Goal: Task Accomplishment & Management: Manage account settings

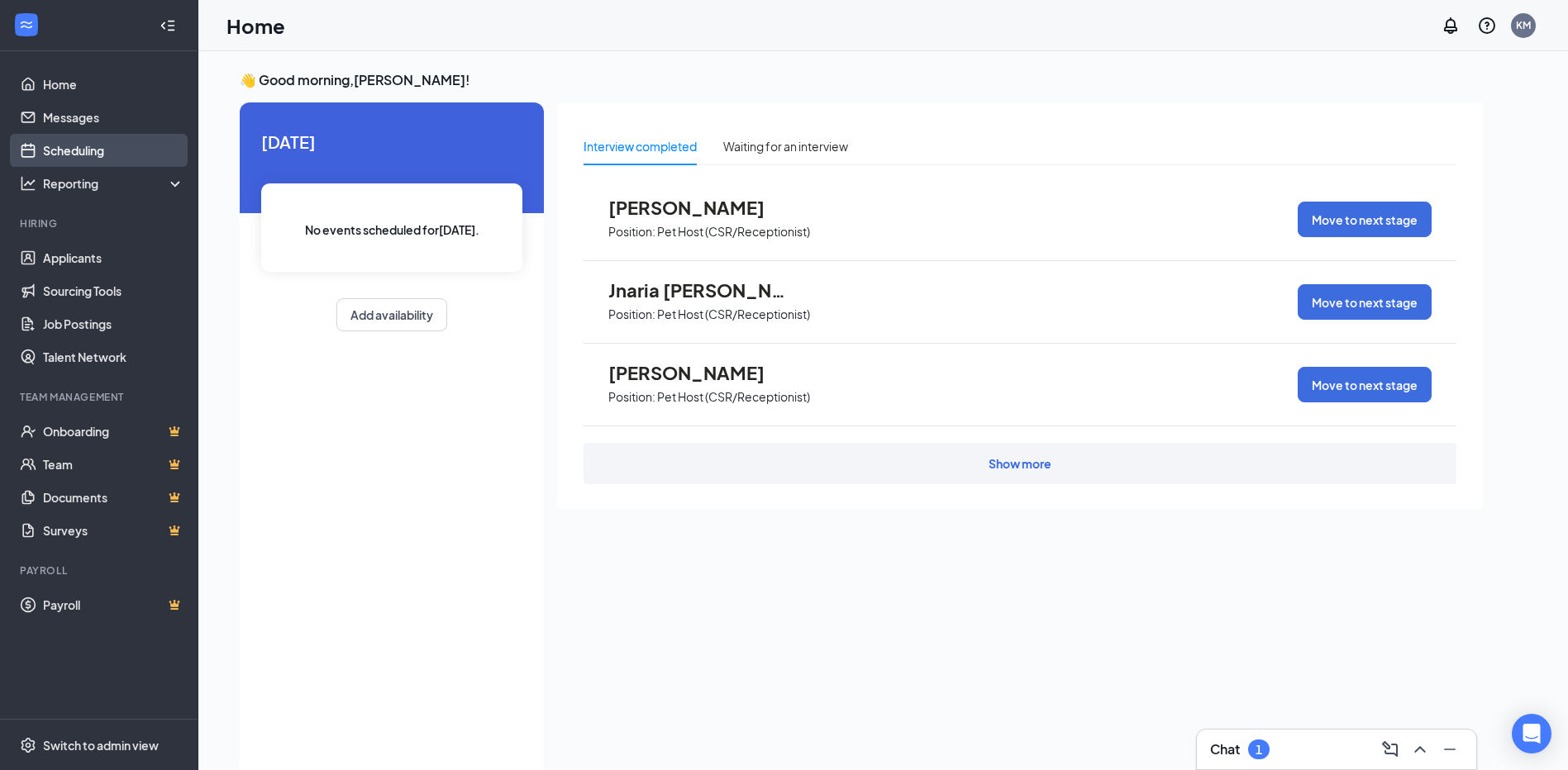
click at [44, 148] on link "Scheduling" at bounding box center [114, 150] width 141 height 33
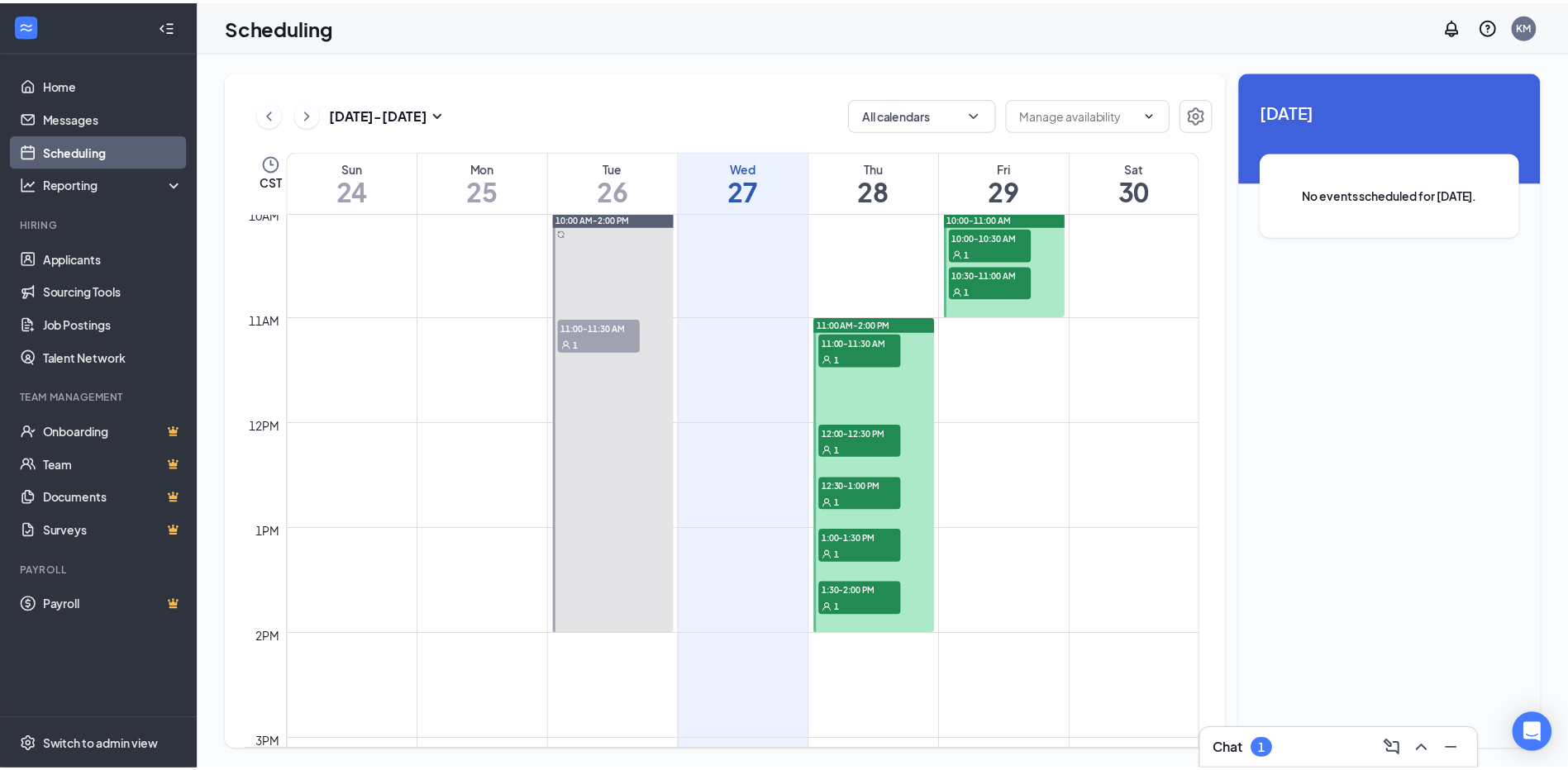
scroll to position [977, 0]
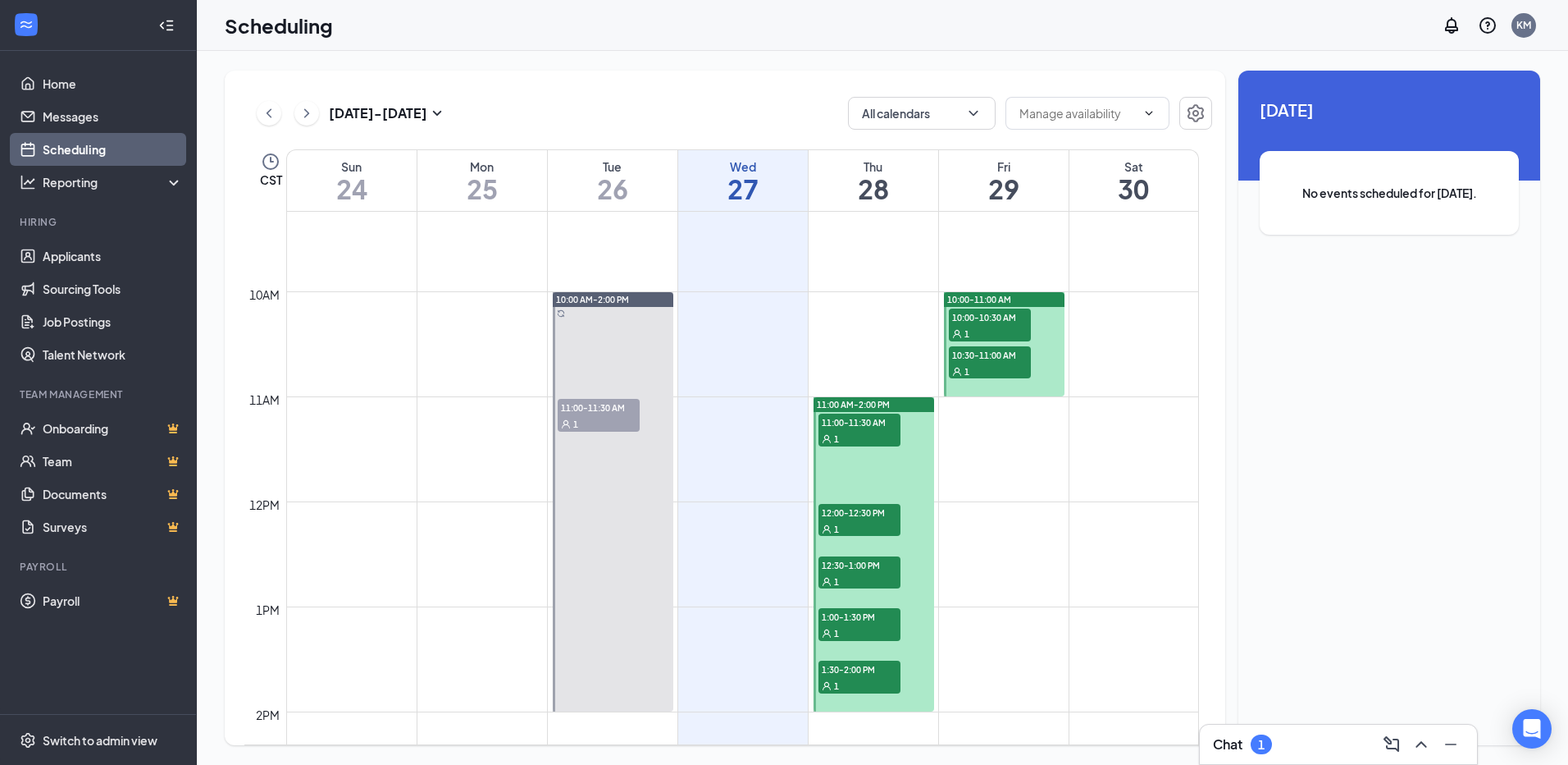
click at [862, 418] on span "11:00-11:30 AM" at bounding box center [859, 422] width 82 height 16
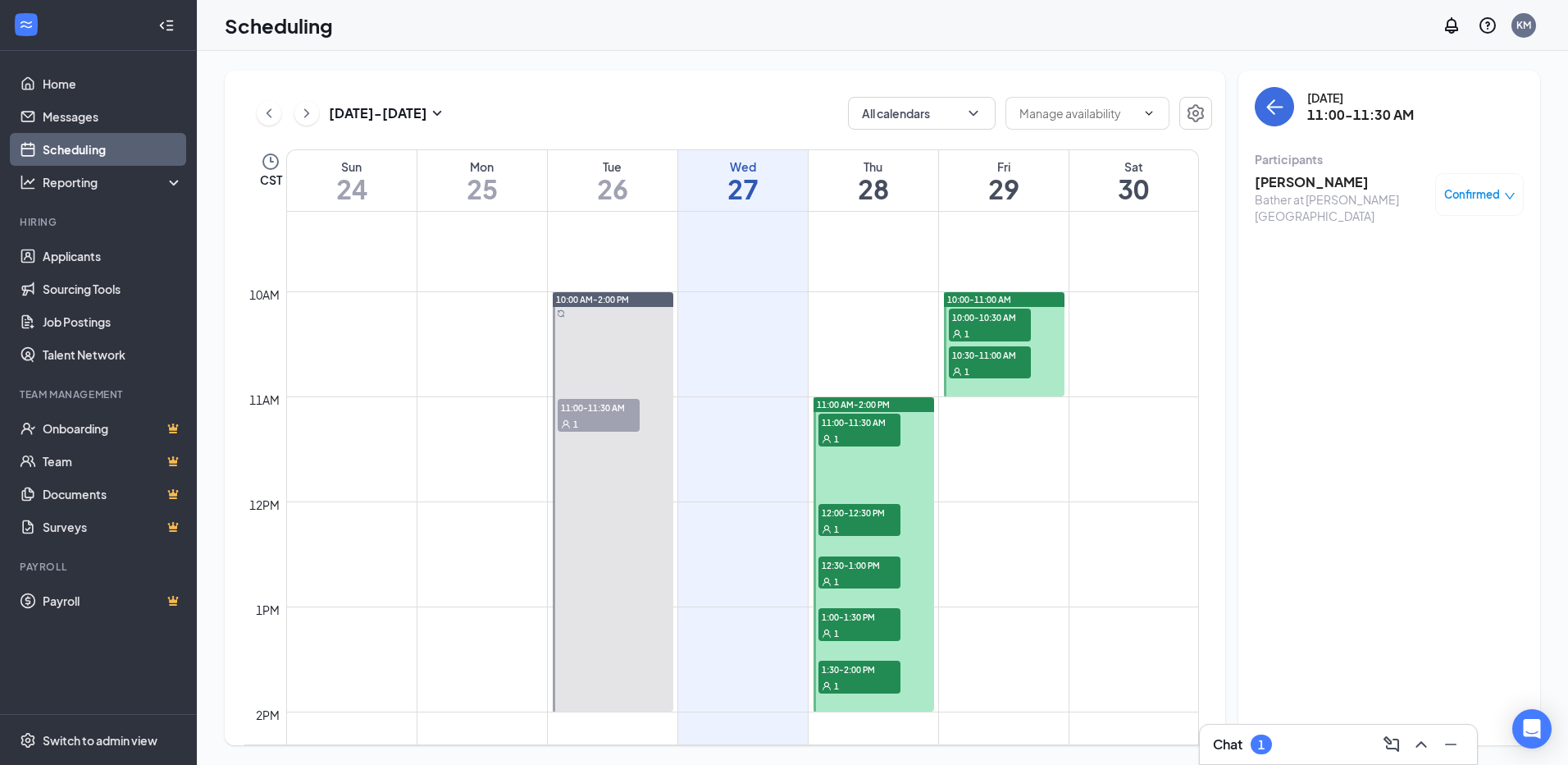
click at [866, 519] on div "12:00-12:30 PM 1" at bounding box center [859, 520] width 82 height 33
click at [865, 576] on div "1" at bounding box center [859, 581] width 82 height 16
click at [880, 615] on span "1:00-1:30 PM" at bounding box center [859, 616] width 82 height 16
click at [845, 676] on span "1:30-2:00 PM" at bounding box center [859, 669] width 82 height 16
click at [883, 422] on span "11:00-11:30 AM" at bounding box center [859, 422] width 82 height 16
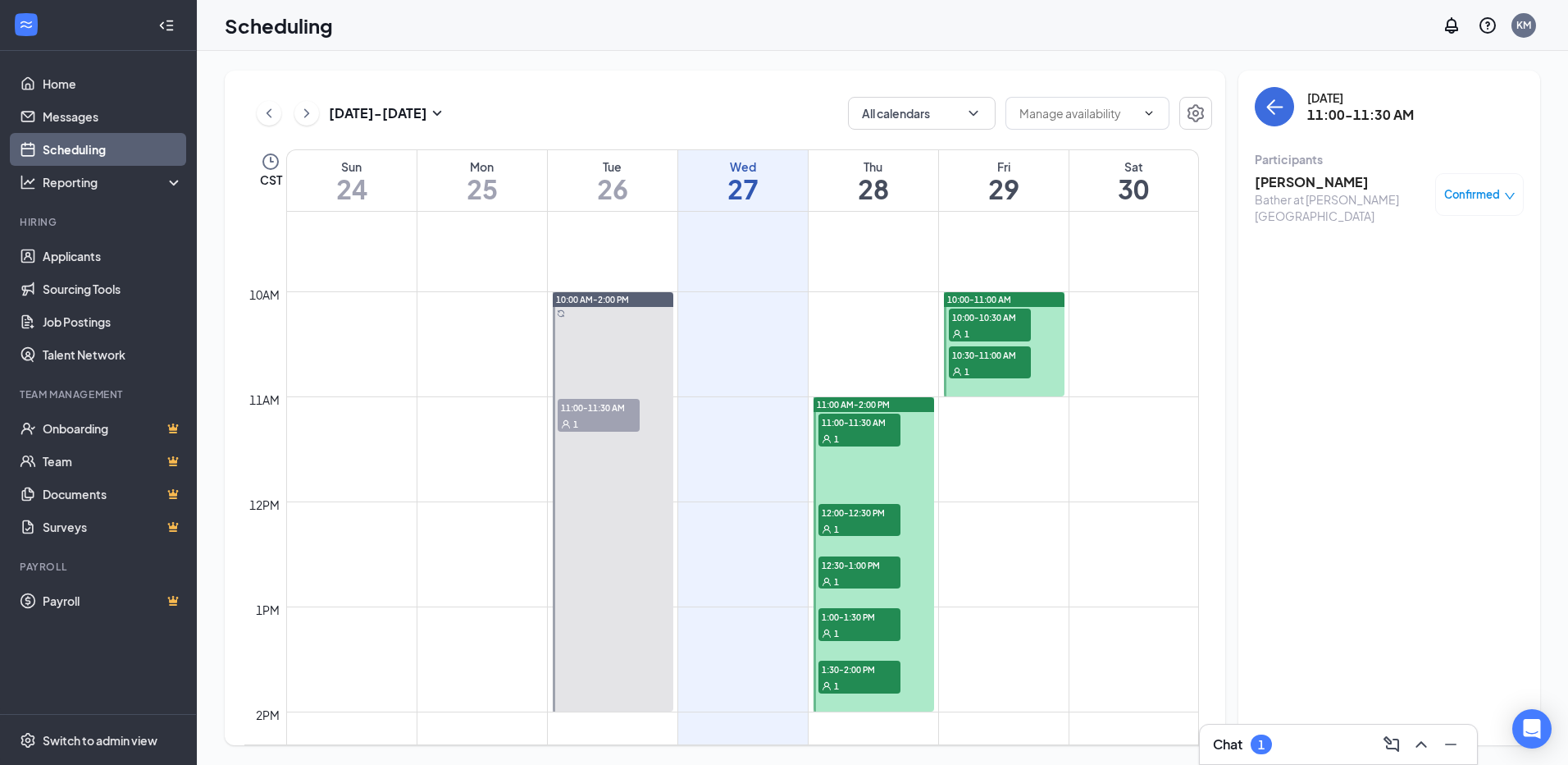
click at [872, 514] on span "12:00-12:30 PM" at bounding box center [859, 512] width 82 height 16
click at [880, 570] on span "12:30-1:00 PM" at bounding box center [859, 565] width 82 height 16
click at [875, 623] on span "1:00-1:30 PM" at bounding box center [859, 616] width 82 height 16
click at [845, 671] on span "1:30-2:00 PM" at bounding box center [859, 669] width 82 height 16
click at [1011, 320] on span "10:00-10:30 AM" at bounding box center [989, 317] width 82 height 16
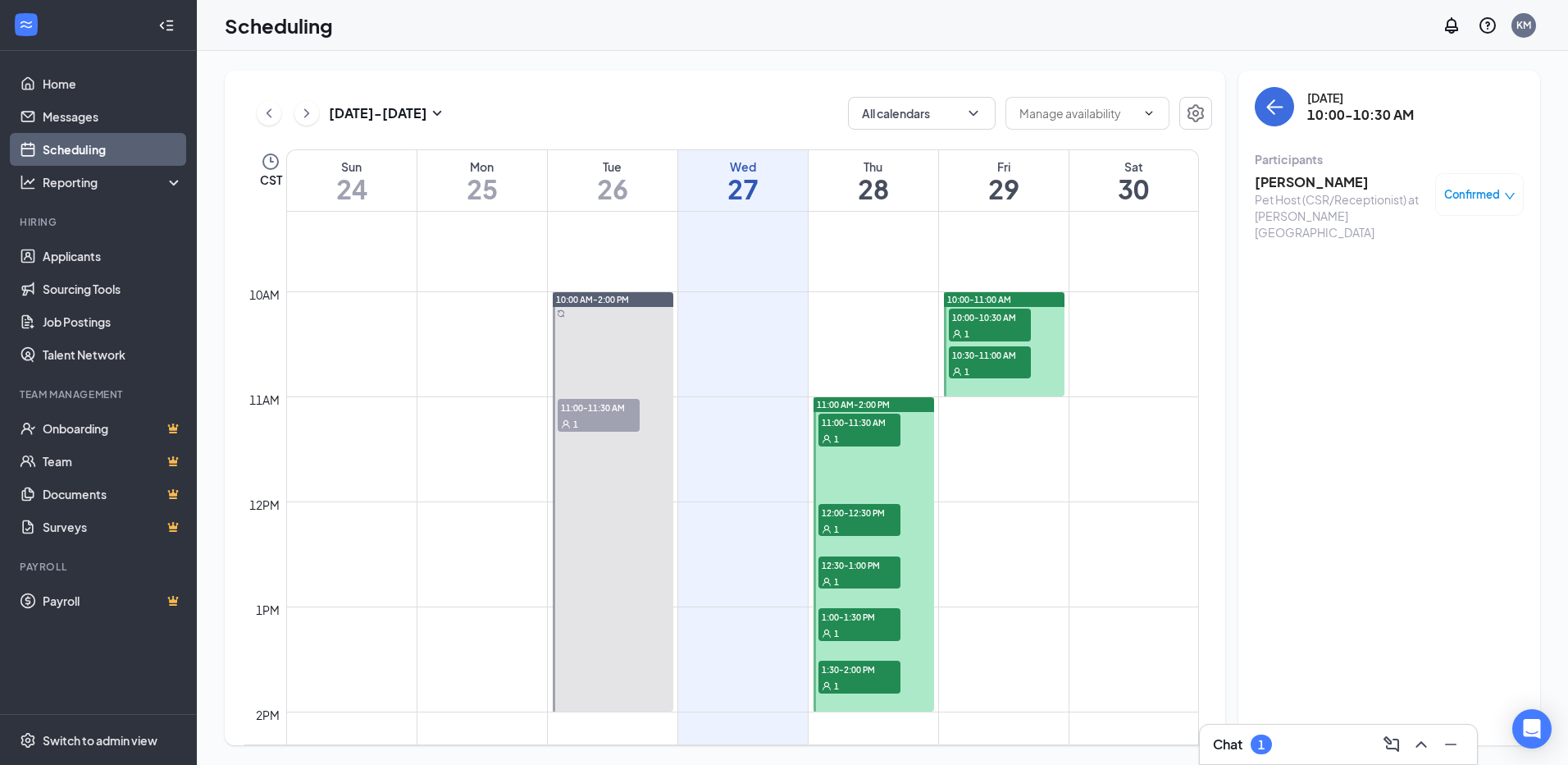
click at [991, 365] on div "1" at bounding box center [989, 371] width 82 height 16
click at [95, 262] on link "Applicants" at bounding box center [113, 256] width 140 height 33
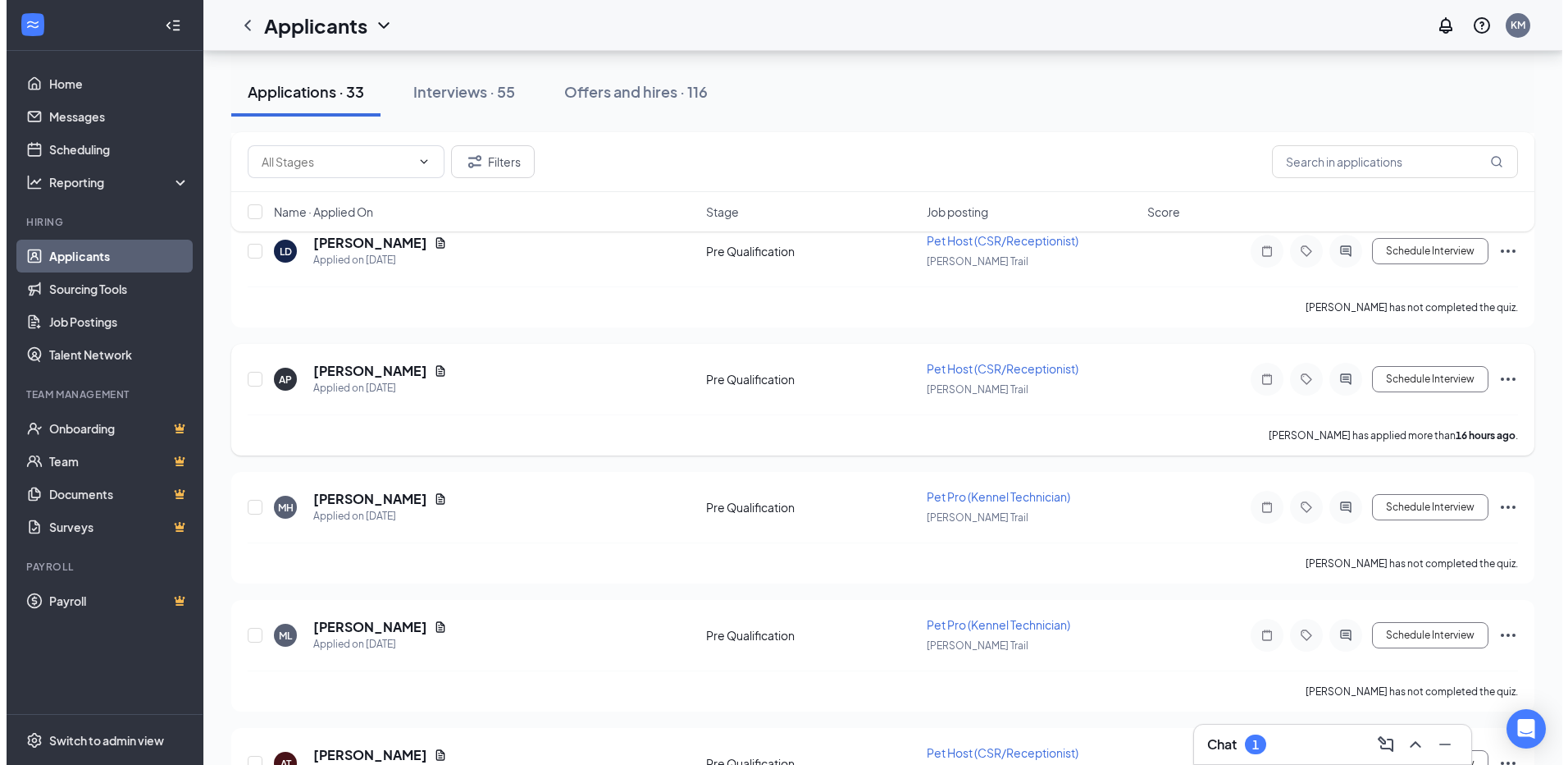
scroll to position [492, 0]
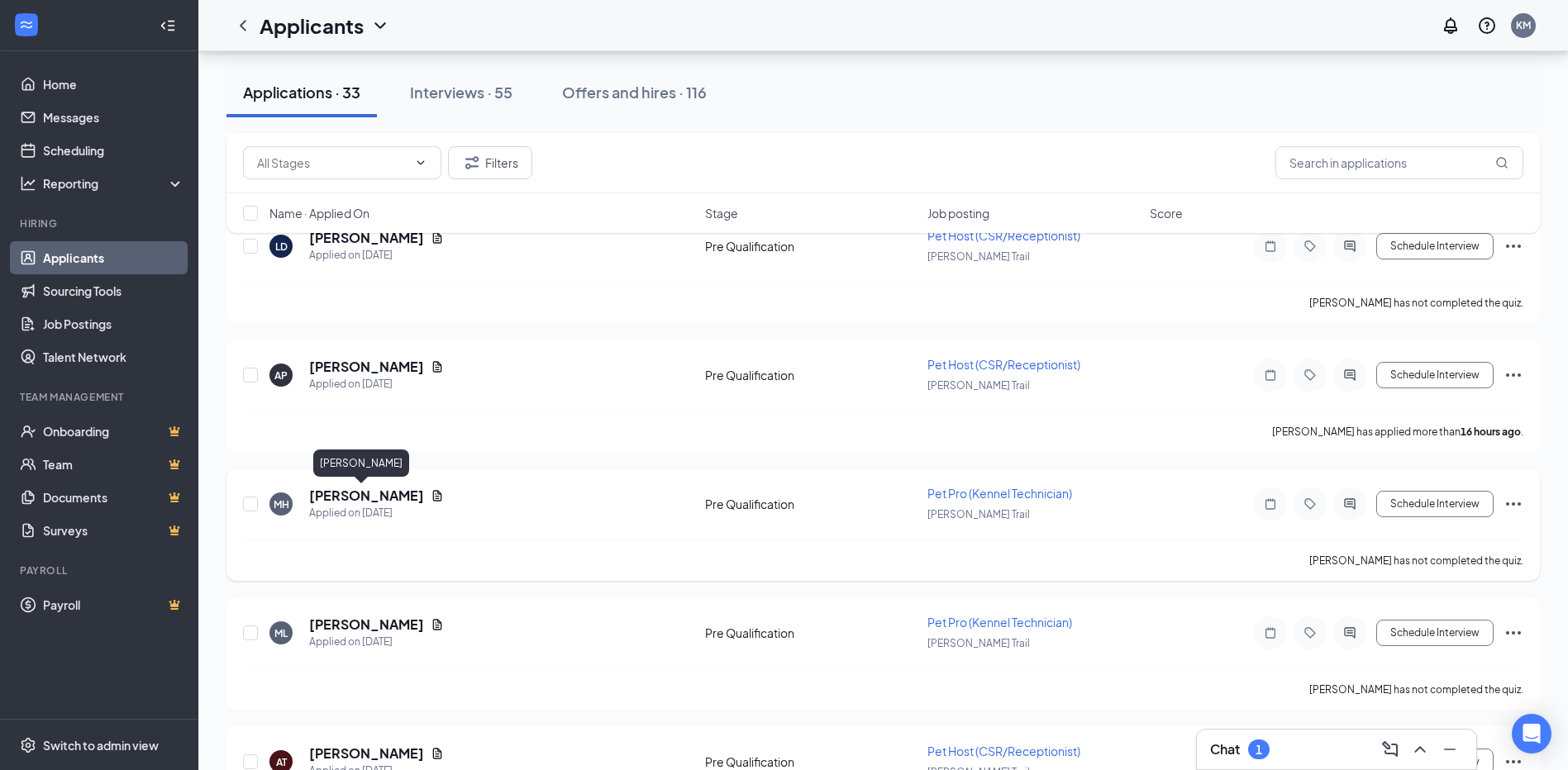
click at [364, 493] on h5 "[PERSON_NAME]" at bounding box center [366, 495] width 115 height 18
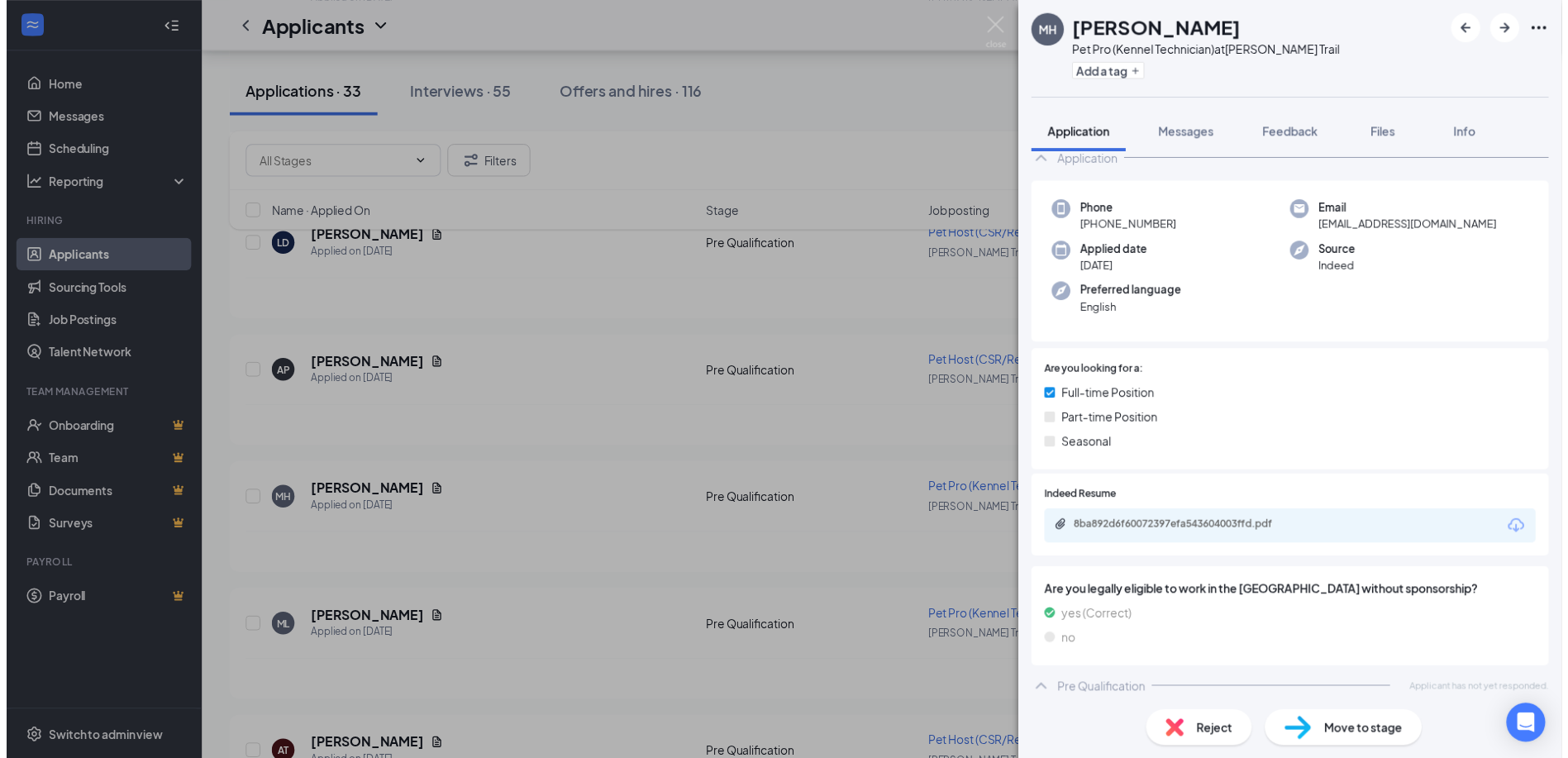
scroll to position [95, 0]
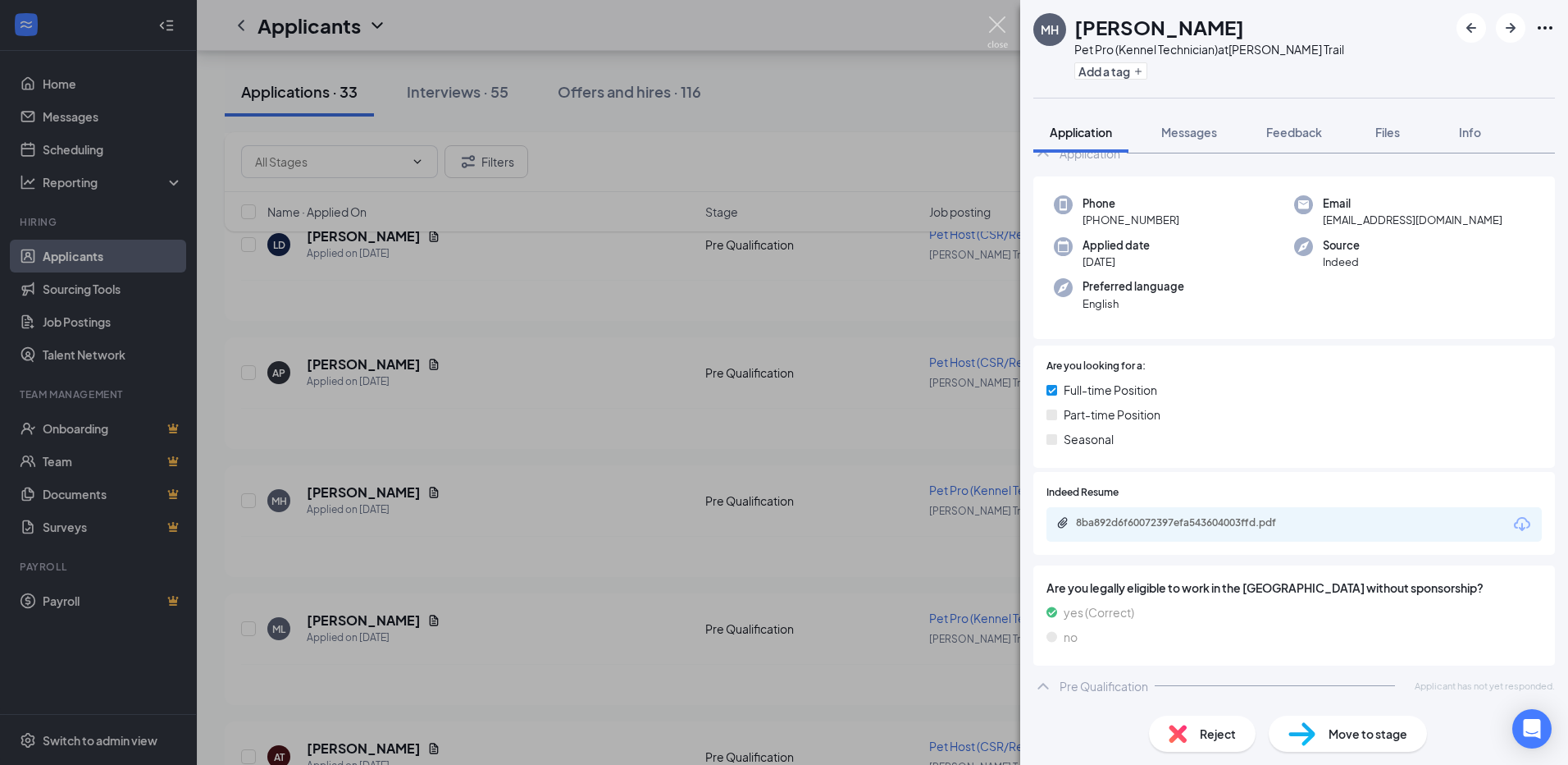
click at [997, 33] on img at bounding box center [997, 32] width 21 height 32
